Goal: Transaction & Acquisition: Purchase product/service

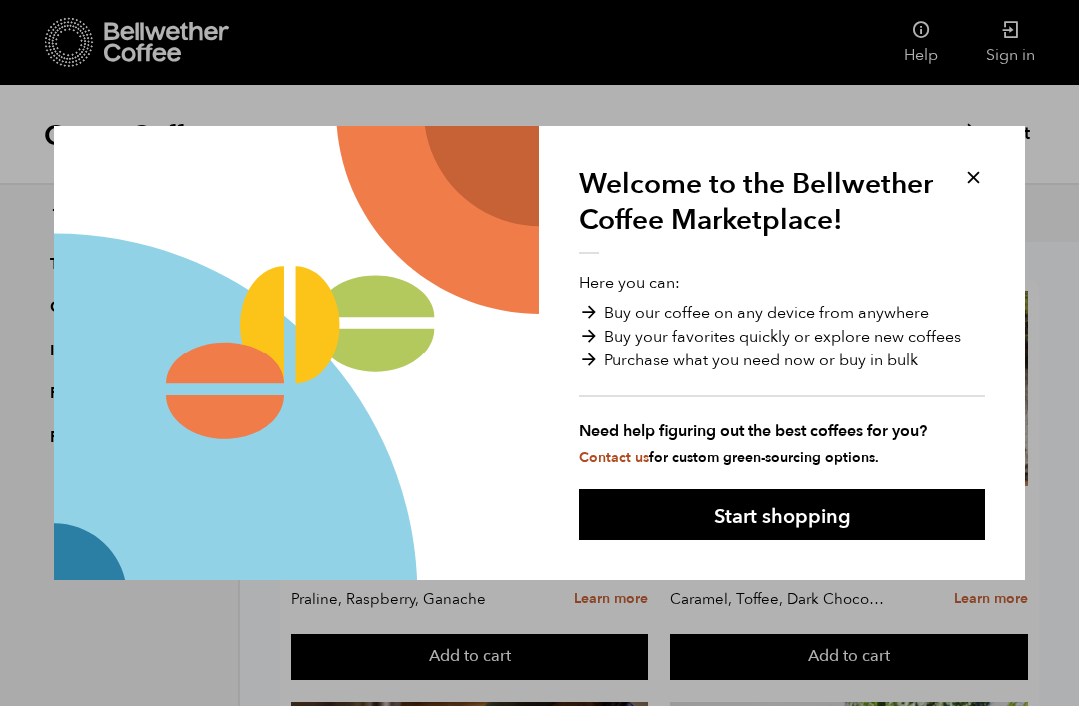
click at [793, 490] on button "Start shopping" at bounding box center [781, 514] width 405 height 51
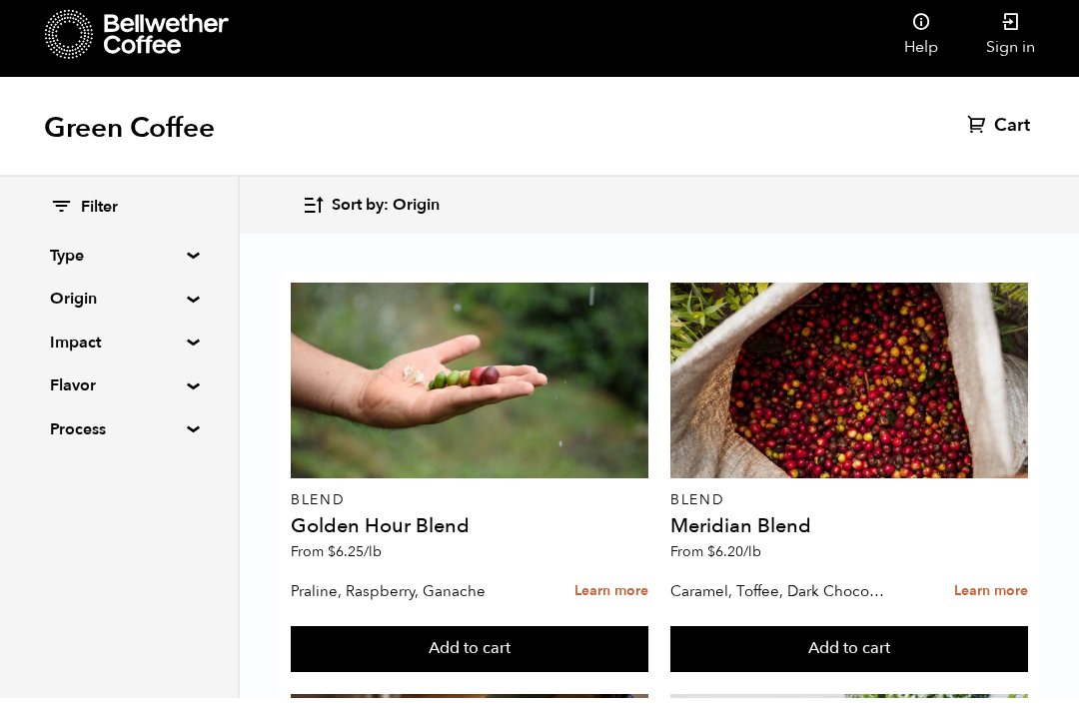
scroll to position [1735, 0]
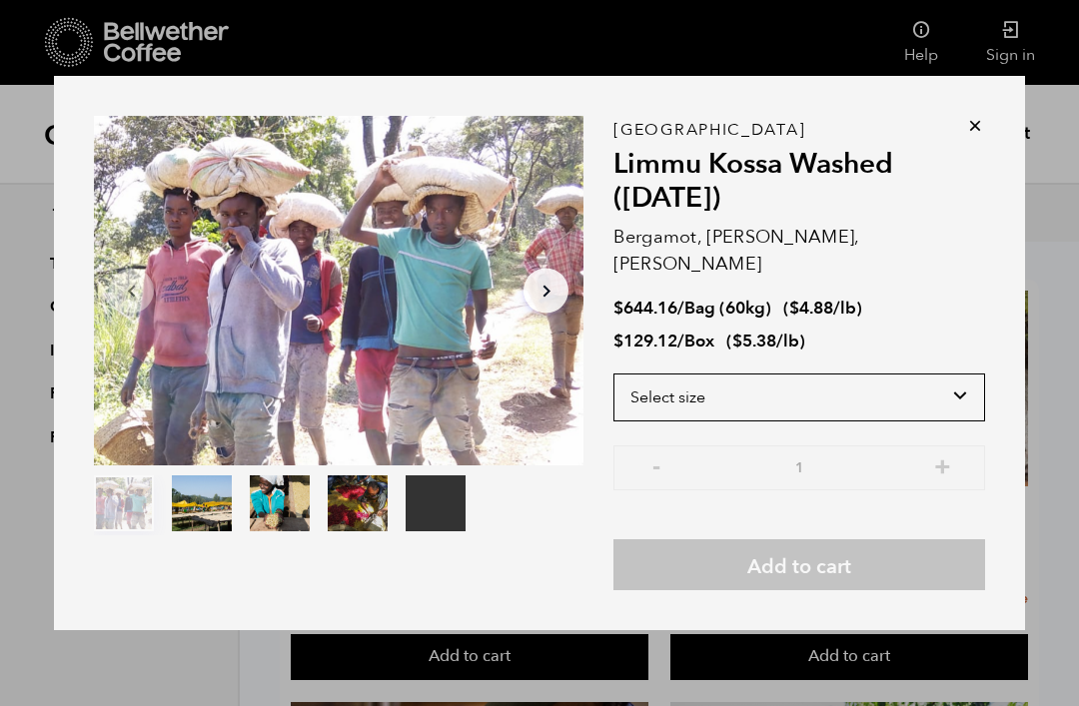
click at [966, 391] on select "Select size Bag (60kg) (132 lbs) Box (24 lbs)" at bounding box center [799, 398] width 372 height 48
select select "box"
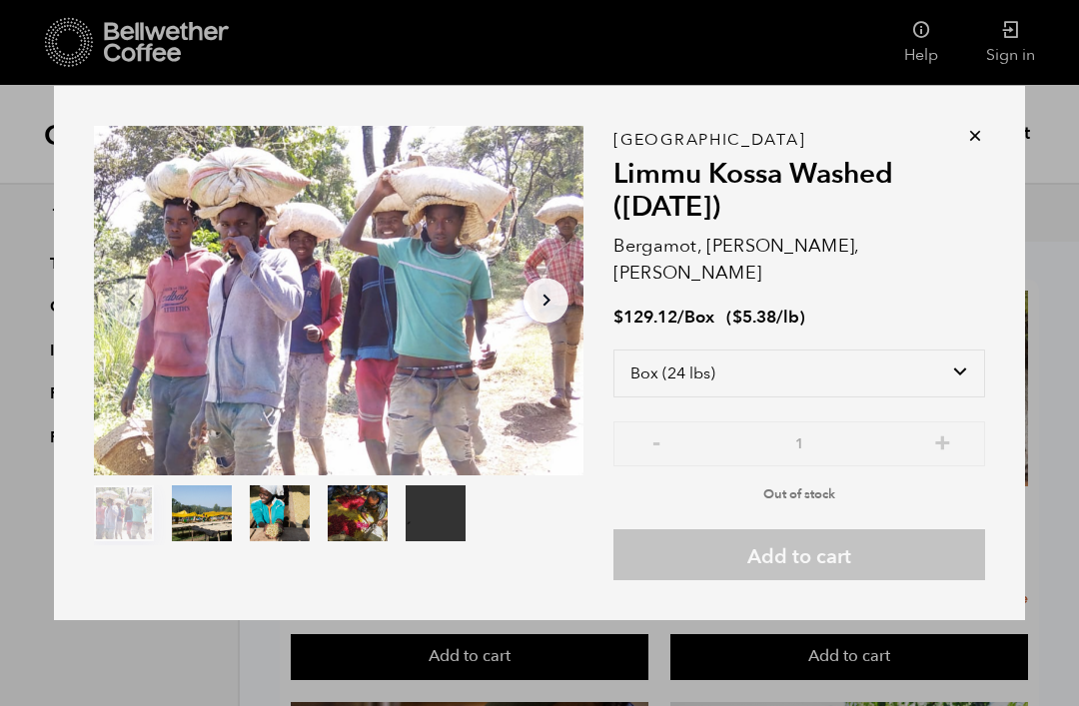
click at [895, 531] on div "Ethiopia Limmu Kossa Washed ([DATE]) Bergamot, Honeycomb, [PERSON_NAME] $ 129.1…" at bounding box center [799, 360] width 372 height 441
click at [970, 155] on div "Your browser does not support the video tag. Item 1 of 5 Your browser does not …" at bounding box center [539, 353] width 971 height 535
click at [971, 164] on div "Your browser does not support the video tag. Item 1 of 5 Your browser does not …" at bounding box center [539, 353] width 971 height 535
click at [961, 180] on div "Ethiopia Limmu Kossa Washed ([DATE]) Bergamot, Honeycomb, [PERSON_NAME] $ 129.1…" at bounding box center [799, 353] width 372 height 455
click at [535, 313] on icon "Arrow Right" at bounding box center [546, 301] width 24 height 24
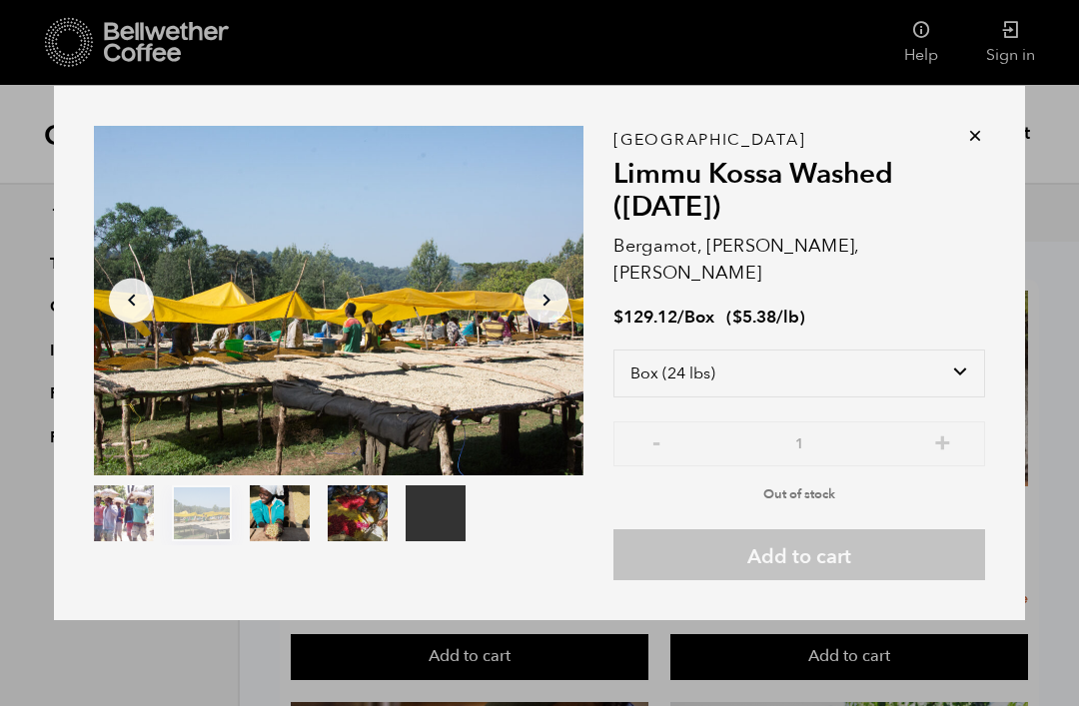
click at [982, 146] on icon at bounding box center [975, 136] width 20 height 20
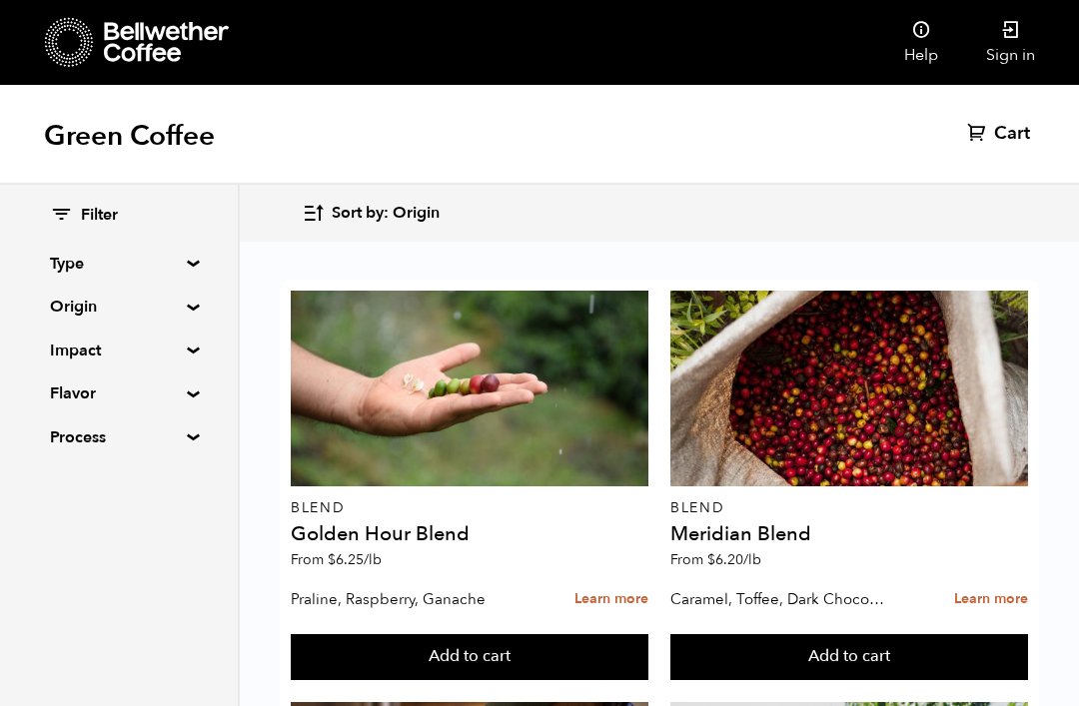
scroll to position [2556, 0]
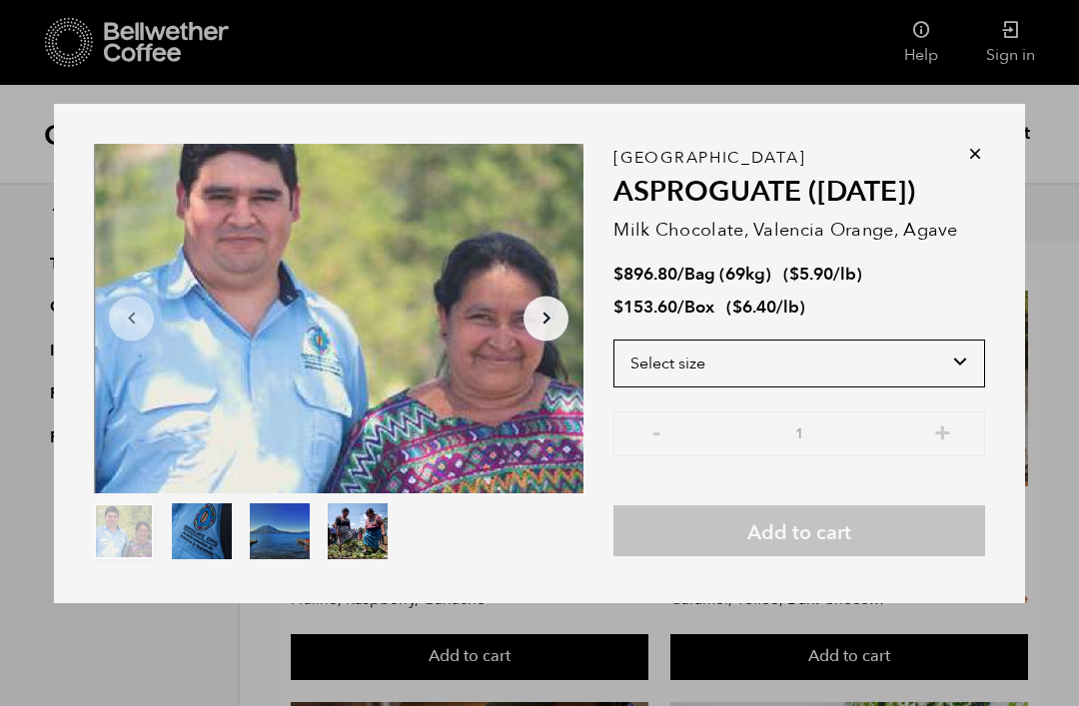
click at [957, 383] on select "Select size Bag (69kg) (152 lbs) Box (24 lbs)" at bounding box center [799, 364] width 372 height 48
select select "box"
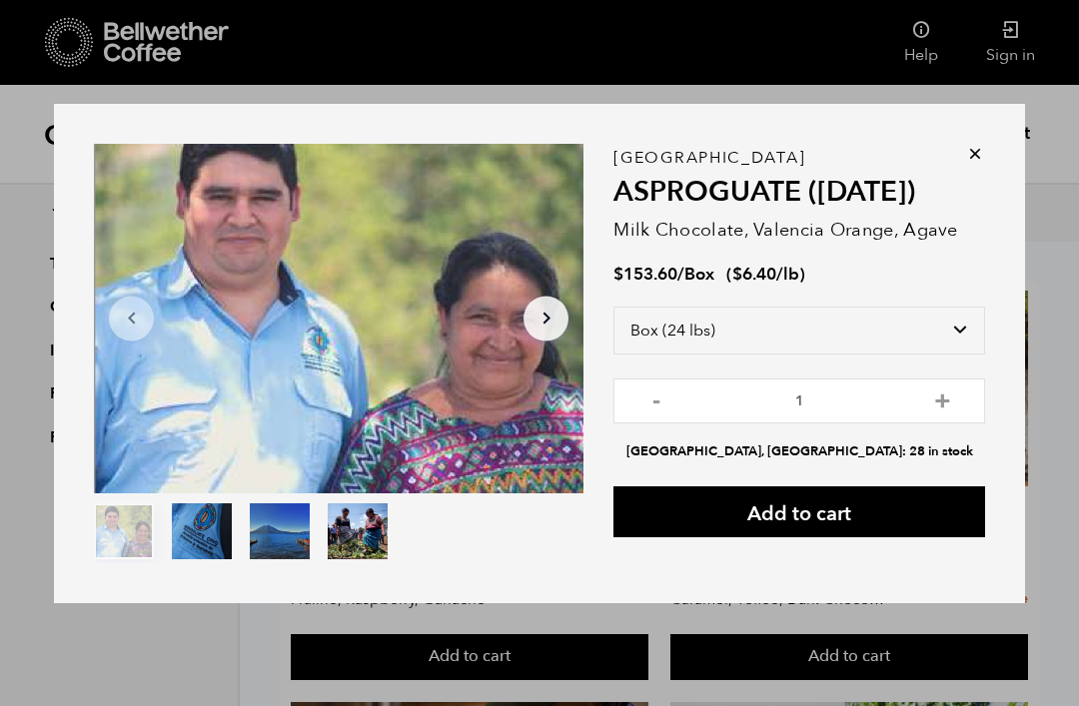
click at [789, 537] on button "Add to cart" at bounding box center [799, 511] width 372 height 51
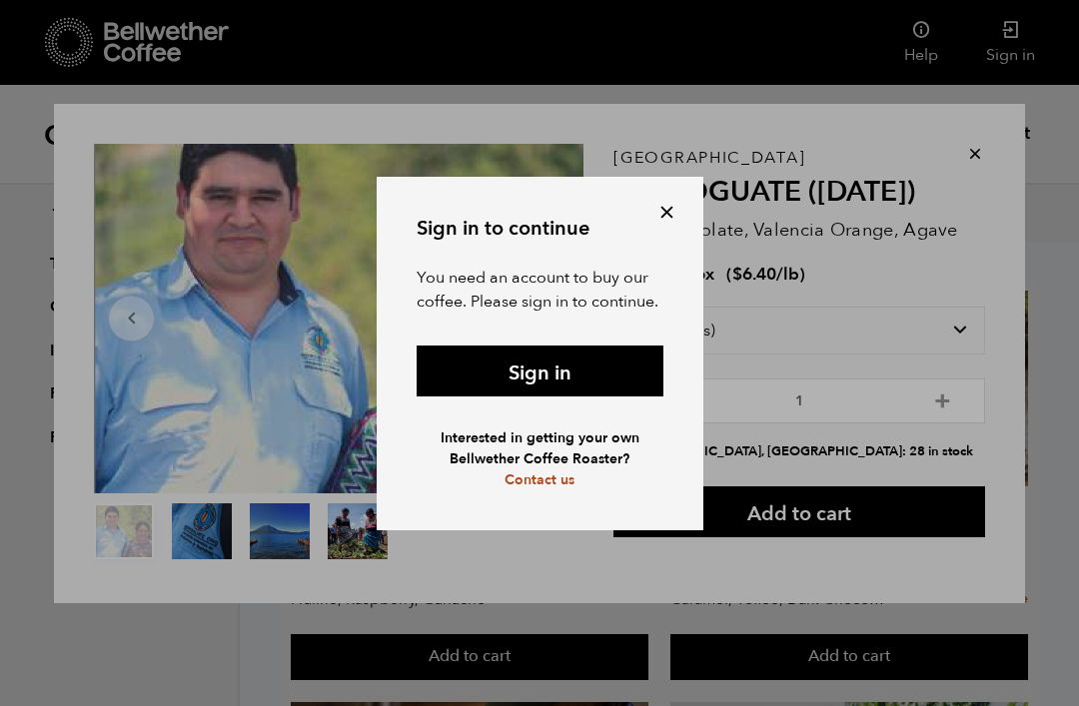
click at [553, 395] on link "Sign in" at bounding box center [539, 371] width 247 height 51
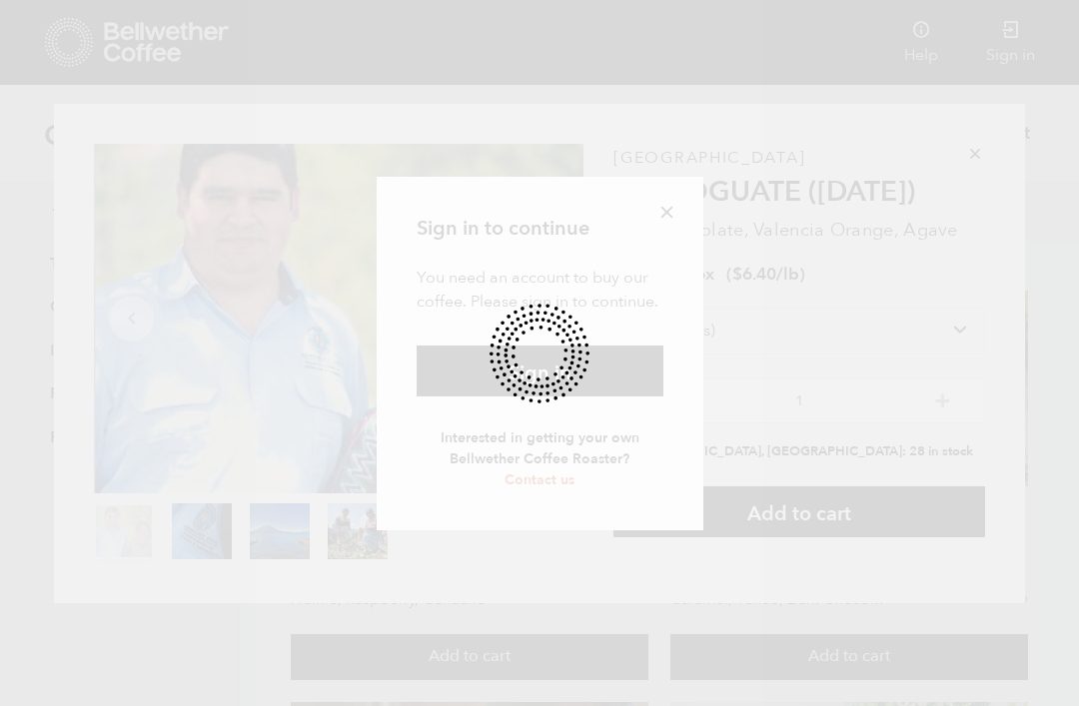
scroll to position [2620, 0]
